Goal: Transaction & Acquisition: Purchase product/service

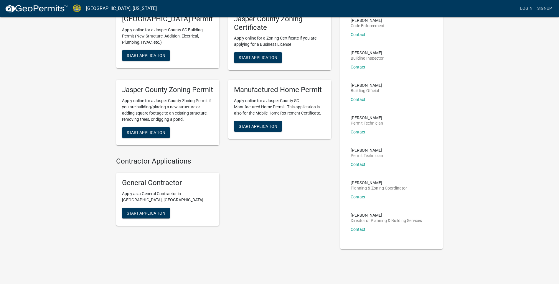
scroll to position [57, 0]
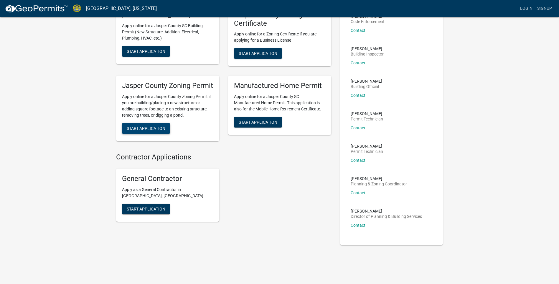
click at [147, 134] on button "Start Application" at bounding box center [146, 128] width 48 height 11
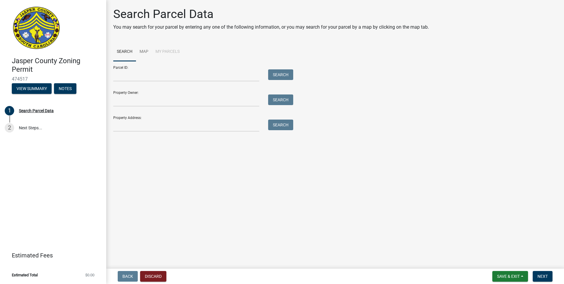
click at [165, 118] on div "Property Address: Search" at bounding box center [201, 121] width 177 height 20
click at [139, 125] on input "Property Address:" at bounding box center [186, 125] width 146 height 12
type input "[STREET_ADDRESS]"
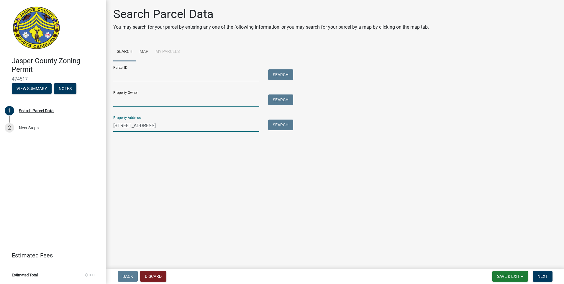
type input "[PERSON_NAME]"
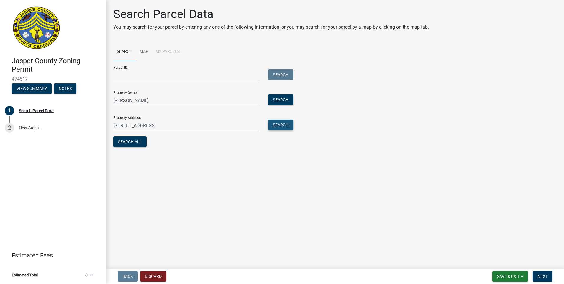
click at [284, 127] on button "Search" at bounding box center [280, 124] width 25 height 11
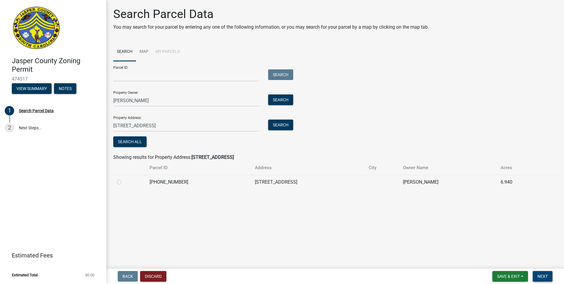
click at [541, 274] on span "Next" at bounding box center [542, 276] width 10 height 5
click at [542, 276] on span "Next" at bounding box center [542, 276] width 10 height 5
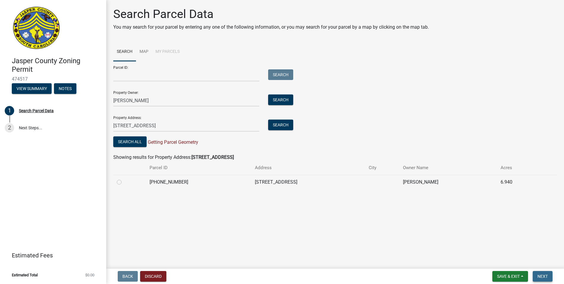
click at [542, 276] on span "Next" at bounding box center [542, 276] width 10 height 5
click at [124, 178] on label at bounding box center [124, 178] width 0 height 0
click at [124, 182] on input "radio" at bounding box center [126, 180] width 4 height 4
radio input "true"
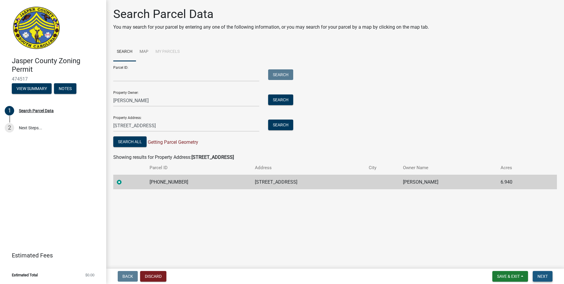
click at [538, 276] on span "Next" at bounding box center [542, 276] width 10 height 5
click at [540, 275] on span "Next" at bounding box center [542, 276] width 10 height 5
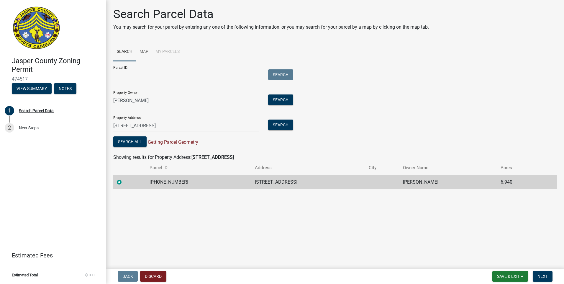
click at [418, 216] on main "Search Parcel Data You may search for your parcel by entering any one of the fo…" at bounding box center [335, 133] width 458 height 266
click at [543, 276] on span "Next" at bounding box center [542, 276] width 10 height 5
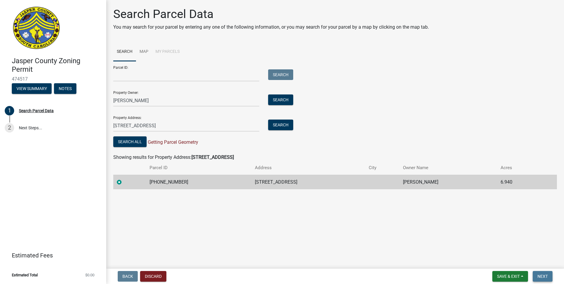
click at [543, 276] on span "Next" at bounding box center [542, 276] width 10 height 5
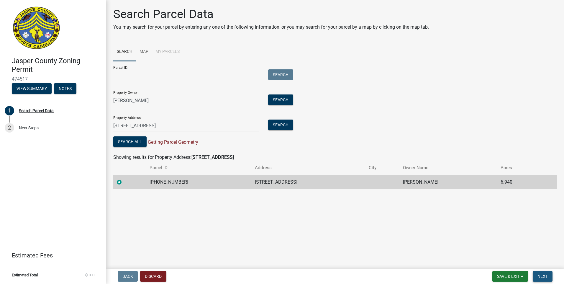
click at [543, 276] on span "Next" at bounding box center [542, 276] width 10 height 5
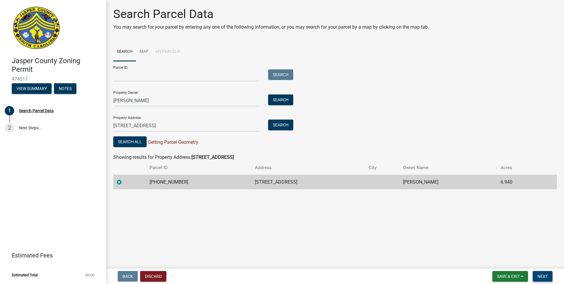
click at [543, 276] on span "Next" at bounding box center [542, 276] width 10 height 5
click at [543, 275] on span "Next" at bounding box center [542, 276] width 10 height 5
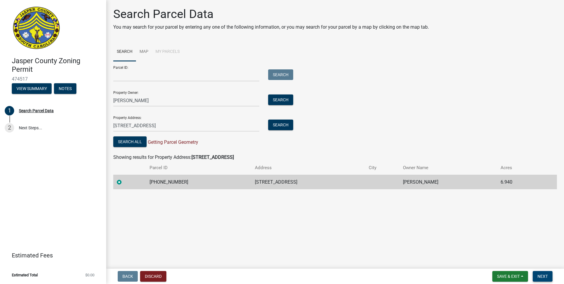
click at [544, 275] on span "Next" at bounding box center [542, 276] width 10 height 5
click at [141, 53] on link "Map" at bounding box center [144, 51] width 16 height 19
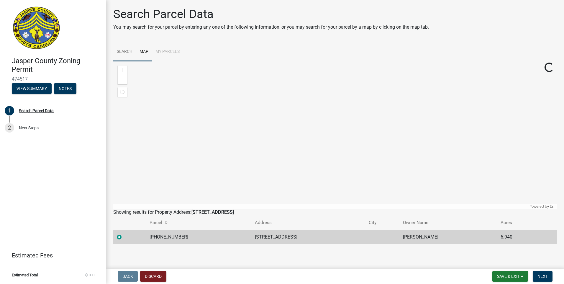
click at [121, 50] on link "Search" at bounding box center [124, 51] width 23 height 19
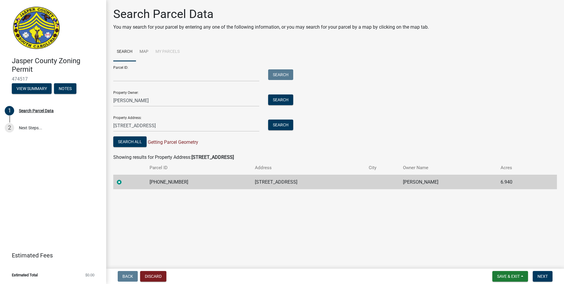
click at [176, 52] on li "My Parcels" at bounding box center [167, 51] width 31 height 19
click at [101, 43] on header "[GEOGRAPHIC_DATA] Zoning Permit 474517 View Summary Notes" at bounding box center [53, 50] width 106 height 100
click at [120, 48] on link "Search" at bounding box center [124, 51] width 23 height 19
click at [124, 51] on link "Search" at bounding box center [124, 51] width 23 height 19
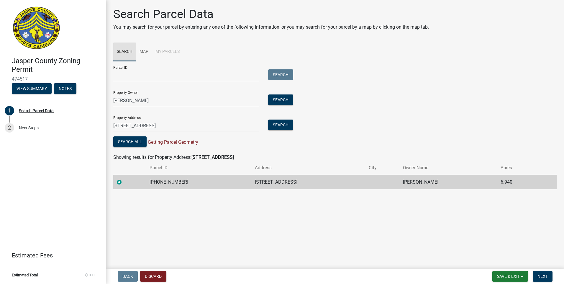
click at [124, 51] on link "Search" at bounding box center [124, 51] width 23 height 19
click at [154, 52] on li "My Parcels" at bounding box center [167, 51] width 31 height 19
click at [116, 181] on td at bounding box center [129, 182] width 33 height 14
click at [124, 178] on label at bounding box center [124, 178] width 0 height 0
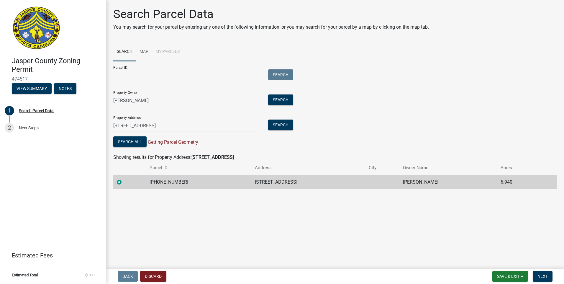
click at [124, 182] on input "radio" at bounding box center [126, 180] width 4 height 4
click at [124, 178] on label at bounding box center [124, 178] width 0 height 0
click at [124, 182] on input "radio" at bounding box center [126, 180] width 4 height 4
click at [124, 178] on label at bounding box center [124, 178] width 0 height 0
click at [124, 182] on input "radio" at bounding box center [126, 180] width 4 height 4
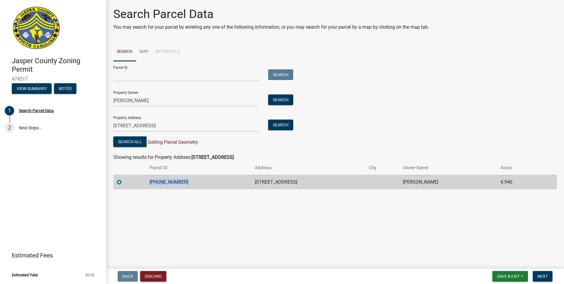
click at [124, 178] on label at bounding box center [124, 178] width 0 height 0
click at [124, 182] on input "radio" at bounding box center [126, 180] width 4 height 4
click at [124, 178] on label at bounding box center [124, 178] width 0 height 0
click at [124, 182] on input "radio" at bounding box center [126, 180] width 4 height 4
drag, startPoint x: 119, startPoint y: 183, endPoint x: 241, endPoint y: 178, distance: 122.8
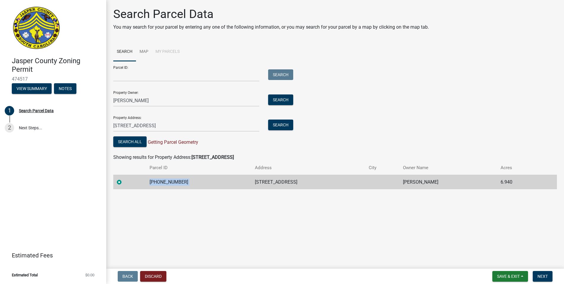
click at [241, 178] on td "[PHONE_NUMBER]" at bounding box center [198, 182] width 105 height 14
click at [270, 183] on td "[STREET_ADDRESS]" at bounding box center [308, 182] width 114 height 14
drag, startPoint x: 270, startPoint y: 183, endPoint x: 276, endPoint y: 185, distance: 6.3
click at [273, 184] on td "[STREET_ADDRESS]" at bounding box center [308, 182] width 114 height 14
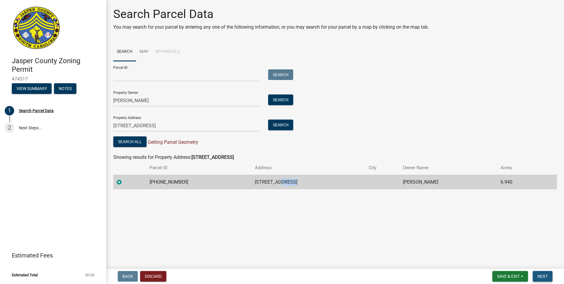
click at [543, 276] on span "Next" at bounding box center [542, 276] width 10 height 5
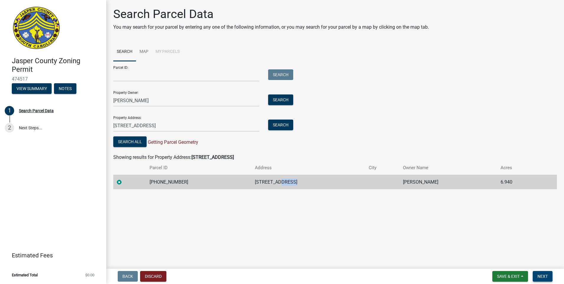
click at [543, 276] on span "Next" at bounding box center [542, 276] width 10 height 5
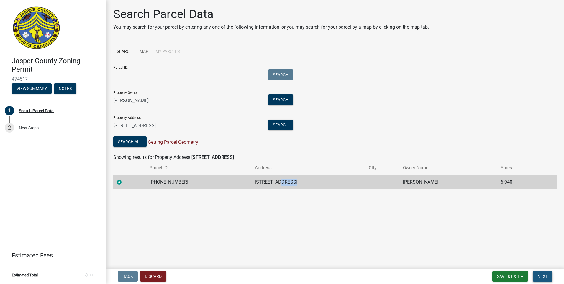
click at [543, 276] on span "Next" at bounding box center [542, 276] width 10 height 5
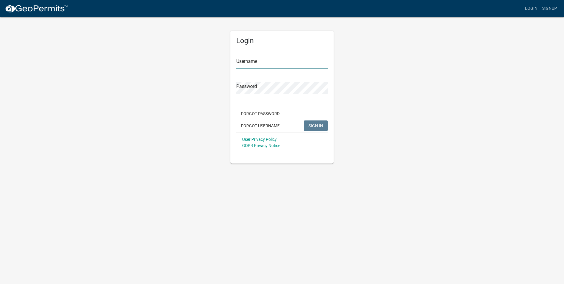
type input "sseick1"
click at [314, 127] on span "SIGN IN" at bounding box center [315, 125] width 14 height 5
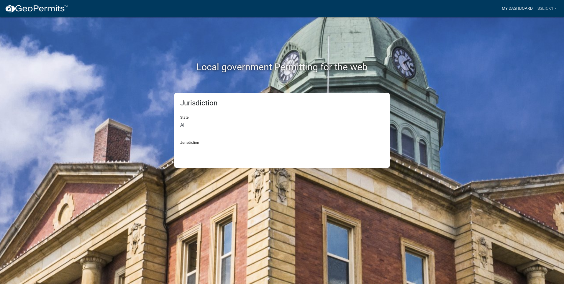
click at [513, 9] on link "My Dashboard" at bounding box center [517, 8] width 36 height 11
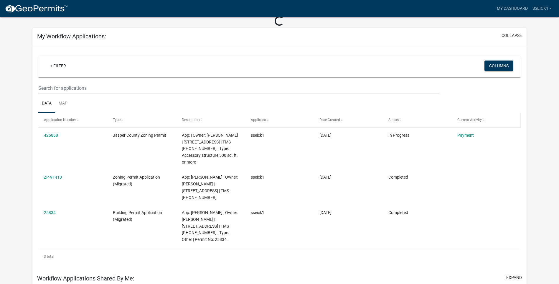
scroll to position [29, 0]
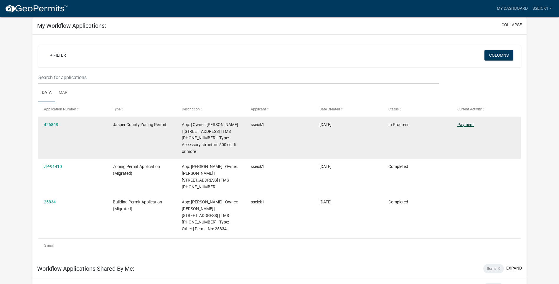
click at [465, 123] on link "Payment" at bounding box center [466, 124] width 17 height 5
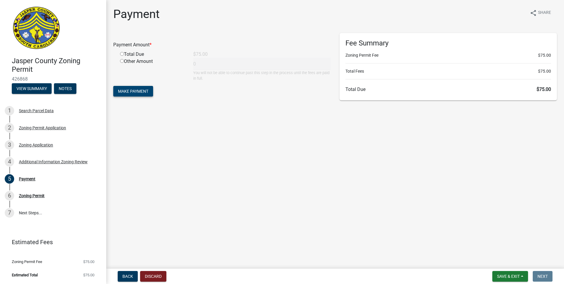
click at [139, 92] on span "Make Payment" at bounding box center [133, 91] width 30 height 5
click at [121, 60] on input "radio" at bounding box center [122, 61] width 4 height 4
radio input "true"
type input "75"
click at [142, 90] on span "Make Payment" at bounding box center [133, 91] width 30 height 5
